Goal: Task Accomplishment & Management: Complete application form

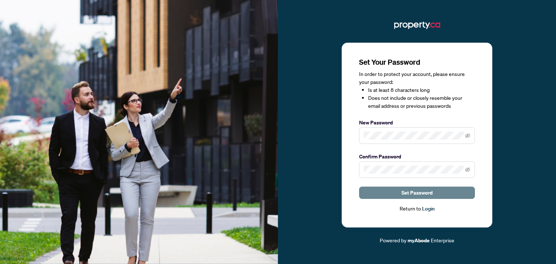
click at [437, 192] on button "Set Password" at bounding box center [417, 193] width 116 height 12
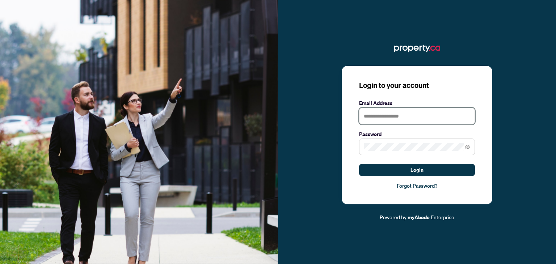
click at [408, 117] on input "text" at bounding box center [417, 116] width 116 height 17
type input "**********"
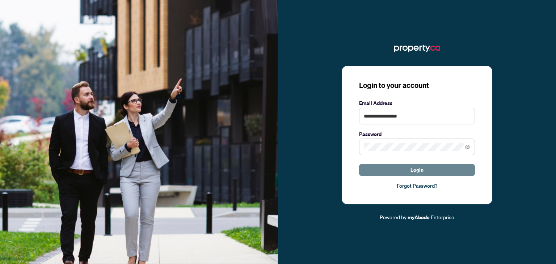
click at [439, 172] on button "Login" at bounding box center [417, 170] width 116 height 12
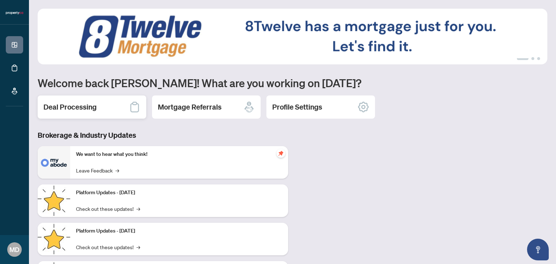
click at [116, 101] on div "Deal Processing" at bounding box center [92, 107] width 109 height 23
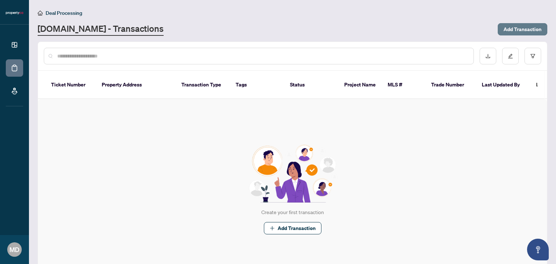
click at [515, 33] on span "Add Transaction" at bounding box center [522, 30] width 38 height 12
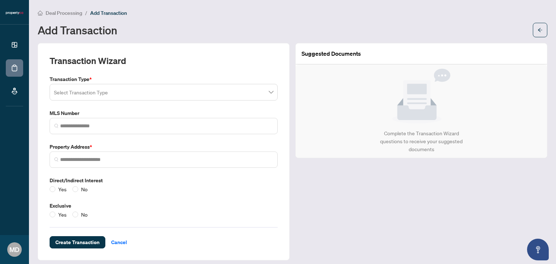
click at [168, 99] on input "search" at bounding box center [160, 93] width 213 height 16
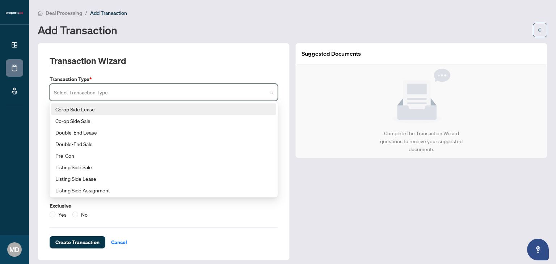
click at [162, 108] on div "Co-op Side Lease" at bounding box center [163, 109] width 216 height 8
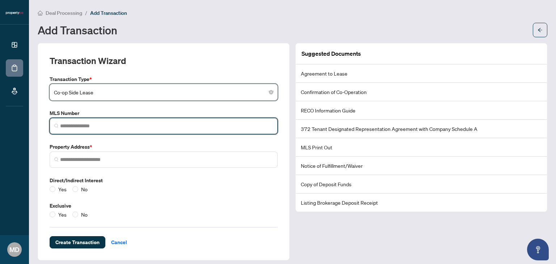
click at [163, 126] on input "search" at bounding box center [166, 126] width 213 height 8
